Goal: Find contact information: Find contact information

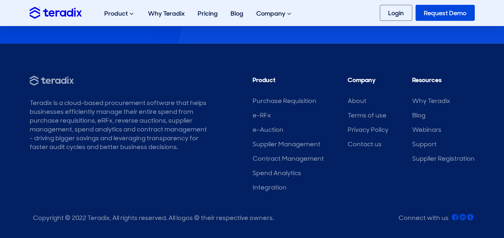
scroll to position [1119, 0]
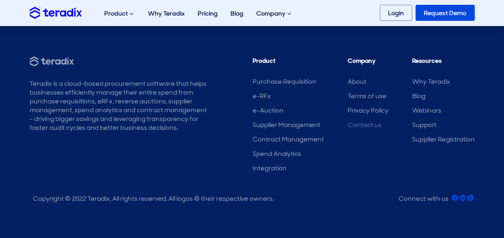
click at [371, 126] on link "Contact us" at bounding box center [365, 125] width 34 height 8
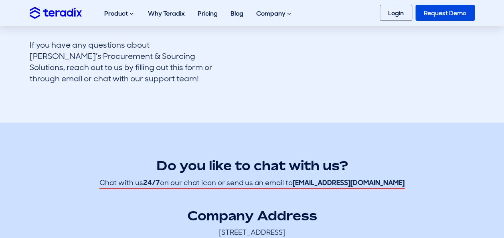
scroll to position [134, 0]
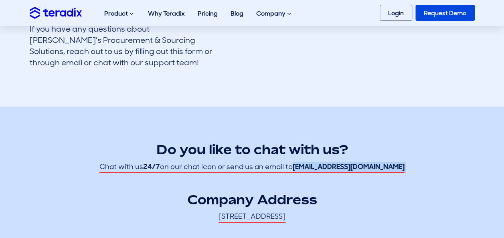
drag, startPoint x: 319, startPoint y: 167, endPoint x: 375, endPoint y: 172, distance: 56.4
click at [375, 172] on div "Do you like to chat with us? Chat with us 24/7 on our chat icon or send us an e…" at bounding box center [252, 173] width 445 height 100
copy div "hello@teradix.com"
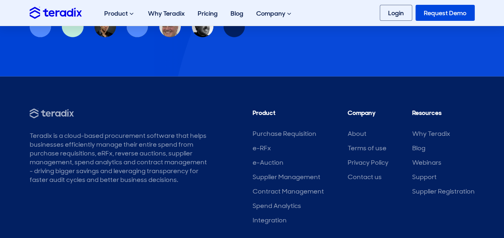
scroll to position [815, 0]
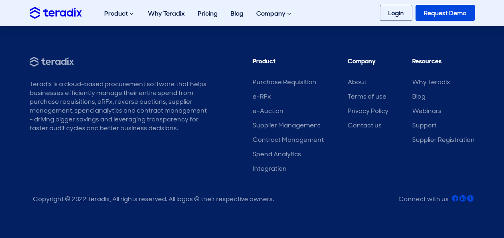
drag, startPoint x: 508, startPoint y: 97, endPoint x: 19, endPoint y: 15, distance: 495.4
drag, startPoint x: 462, startPoint y: 199, endPoint x: 460, endPoint y: 208, distance: 9.0
click at [460, 208] on body at bounding box center [471, 205] width 35 height 35
click at [461, 198] on body at bounding box center [471, 205] width 35 height 35
click at [461, 197] on body at bounding box center [471, 205] width 35 height 35
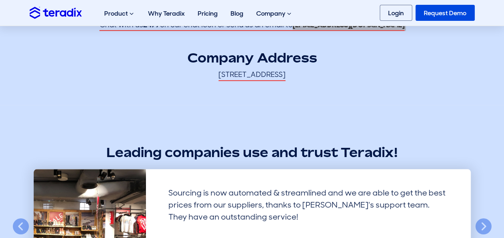
scroll to position [196, 0]
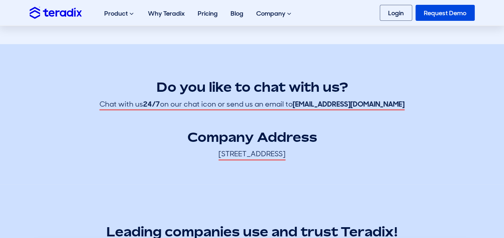
drag, startPoint x: 504, startPoint y: 89, endPoint x: 505, endPoint y: 94, distance: 4.8
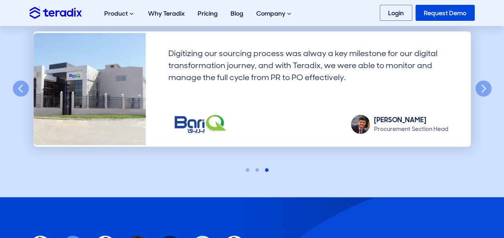
scroll to position [406, 0]
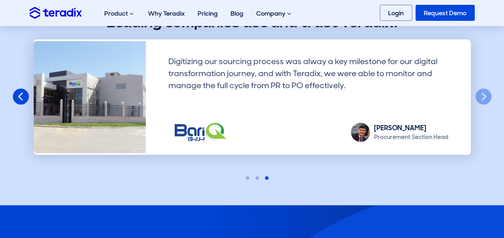
click at [14, 96] on button "Previous" at bounding box center [21, 97] width 18 height 18
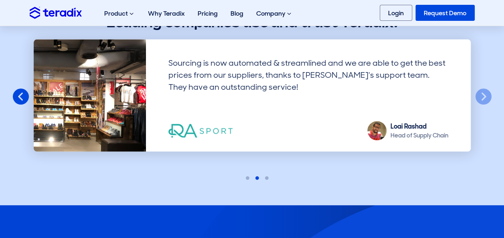
click at [14, 96] on button "Previous" at bounding box center [21, 97] width 18 height 18
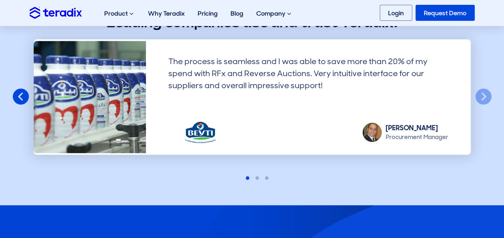
click at [14, 96] on button "Previous" at bounding box center [21, 97] width 18 height 18
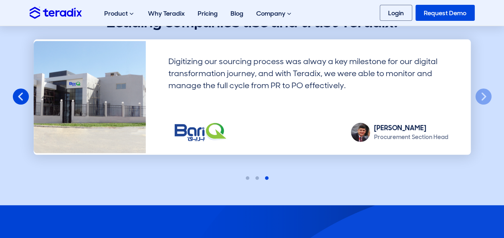
click at [13, 96] on button "Previous" at bounding box center [21, 97] width 18 height 18
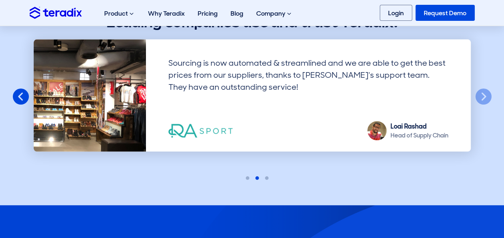
click at [13, 96] on button "Previous" at bounding box center [21, 97] width 18 height 18
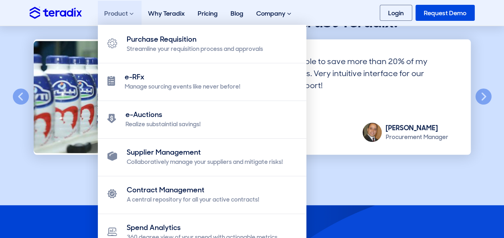
click at [132, 14] on span at bounding box center [132, 13] width 4 height 6
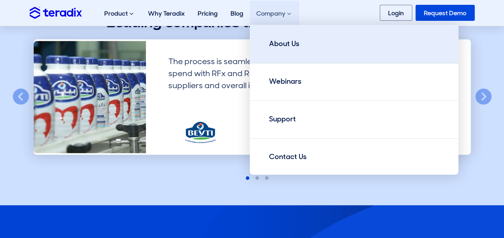
click at [287, 49] on div "About Us" at bounding box center [284, 43] width 30 height 11
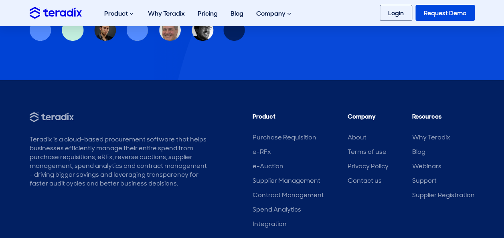
scroll to position [1083, 0]
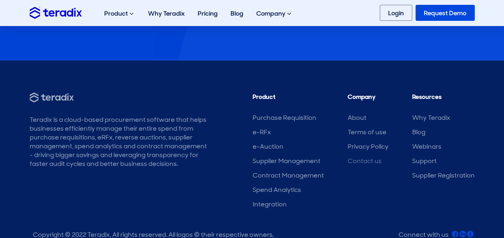
click at [368, 160] on link "Contact us" at bounding box center [365, 161] width 34 height 8
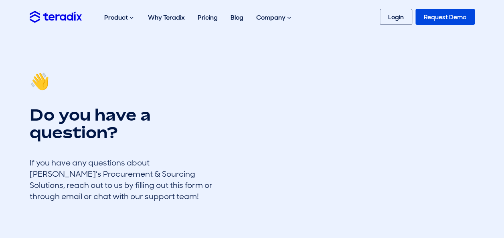
click at [46, 14] on img at bounding box center [56, 17] width 52 height 12
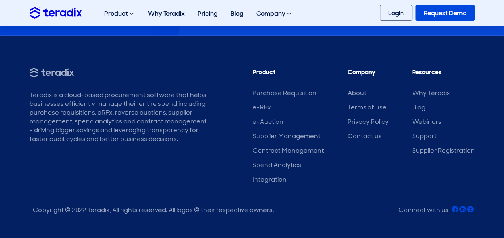
scroll to position [2555, 0]
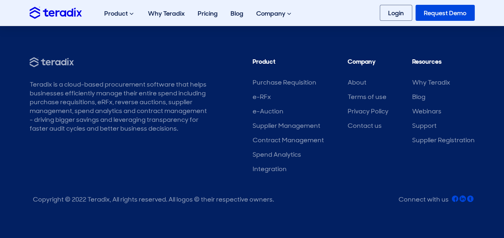
click at [454, 196] on html at bounding box center [472, 206] width 42 height 42
click at [438, 197] on div "Connect with us" at bounding box center [424, 199] width 50 height 9
click at [443, 83] on link "Why Teradix" at bounding box center [431, 82] width 38 height 8
